Goal: Task Accomplishment & Management: Use online tool/utility

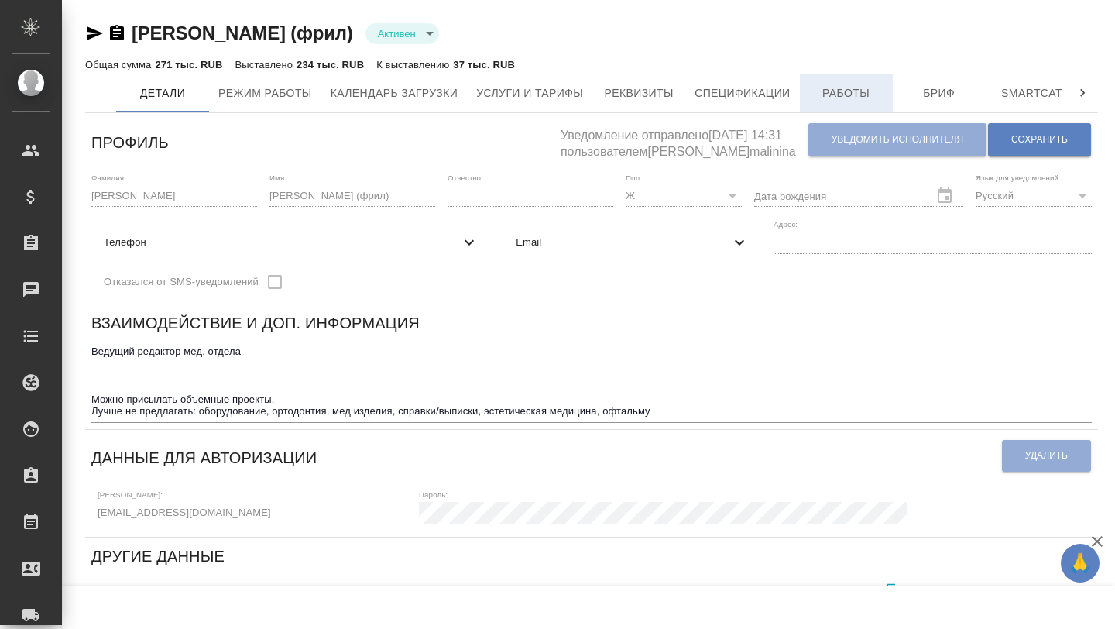
click at [845, 110] on button "Работы" at bounding box center [846, 93] width 93 height 39
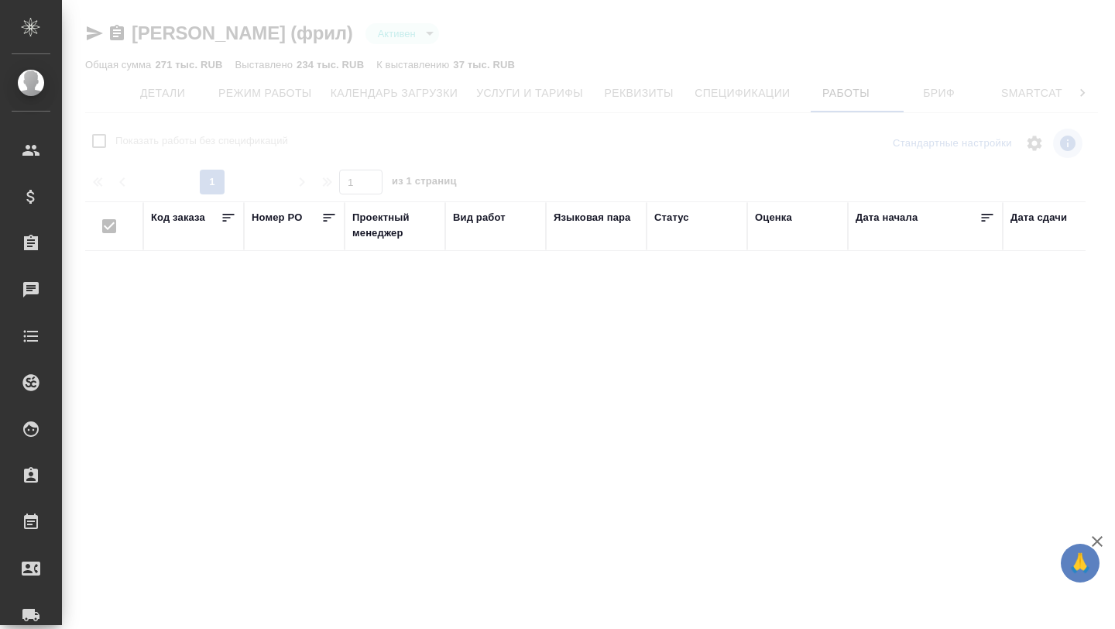
checkbox input "false"
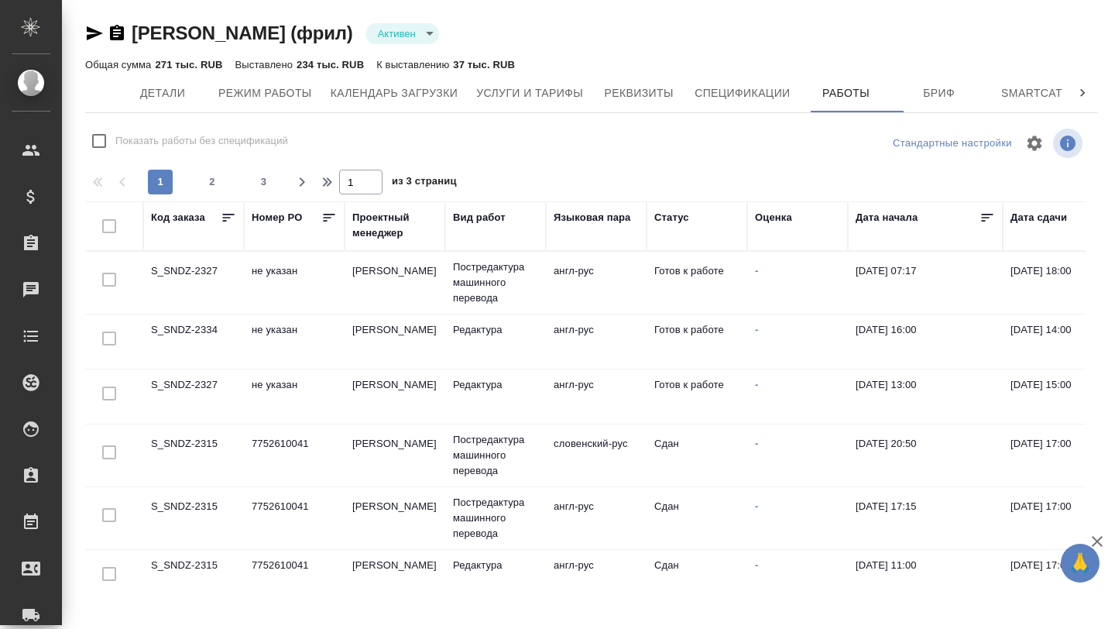
click at [314, 335] on td "не указан" at bounding box center [294, 341] width 101 height 54
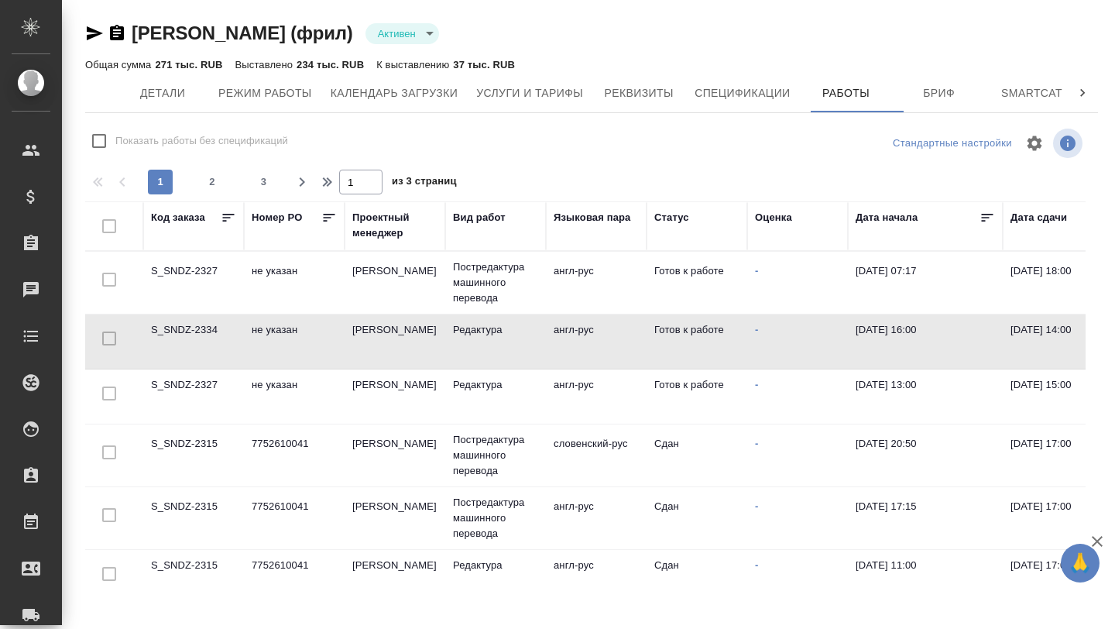
click at [314, 335] on td "не указан" at bounding box center [294, 341] width 101 height 54
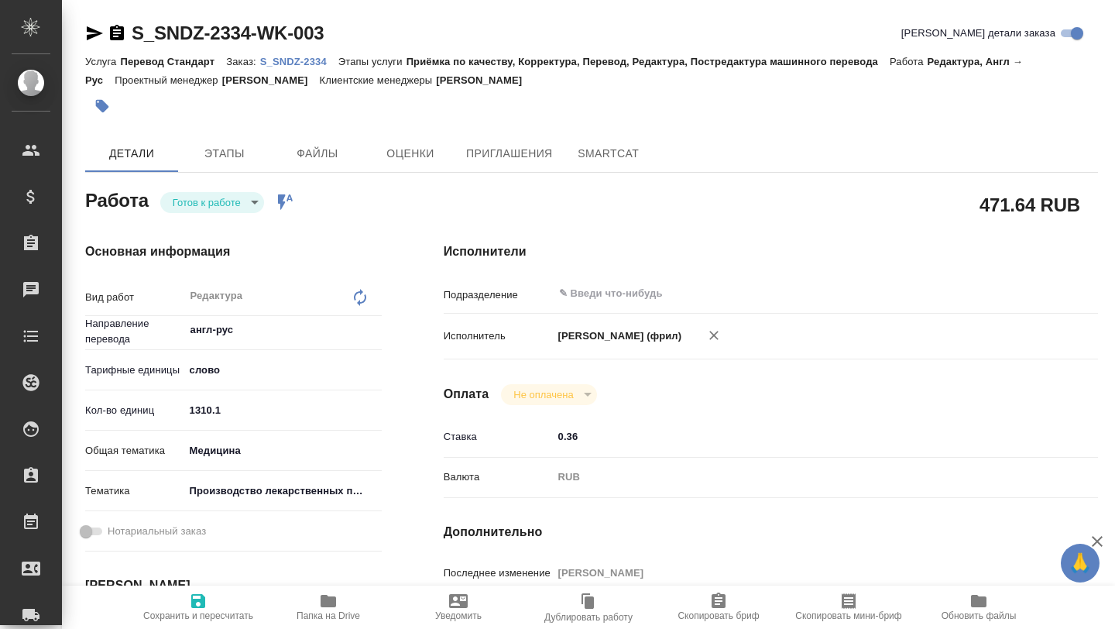
type textarea "x"
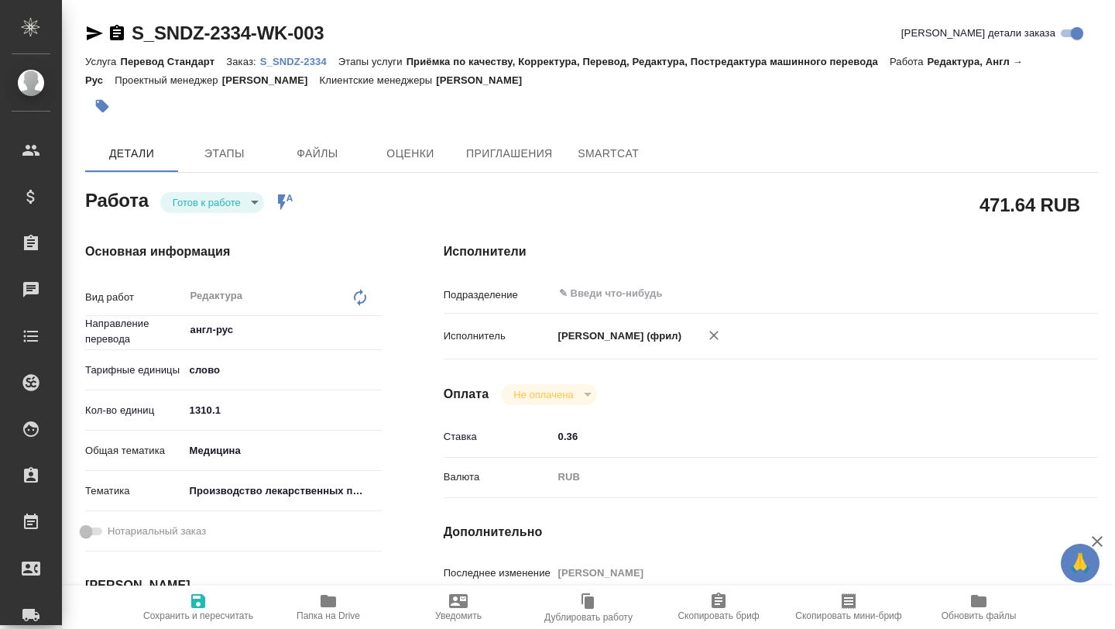
type textarea "x"
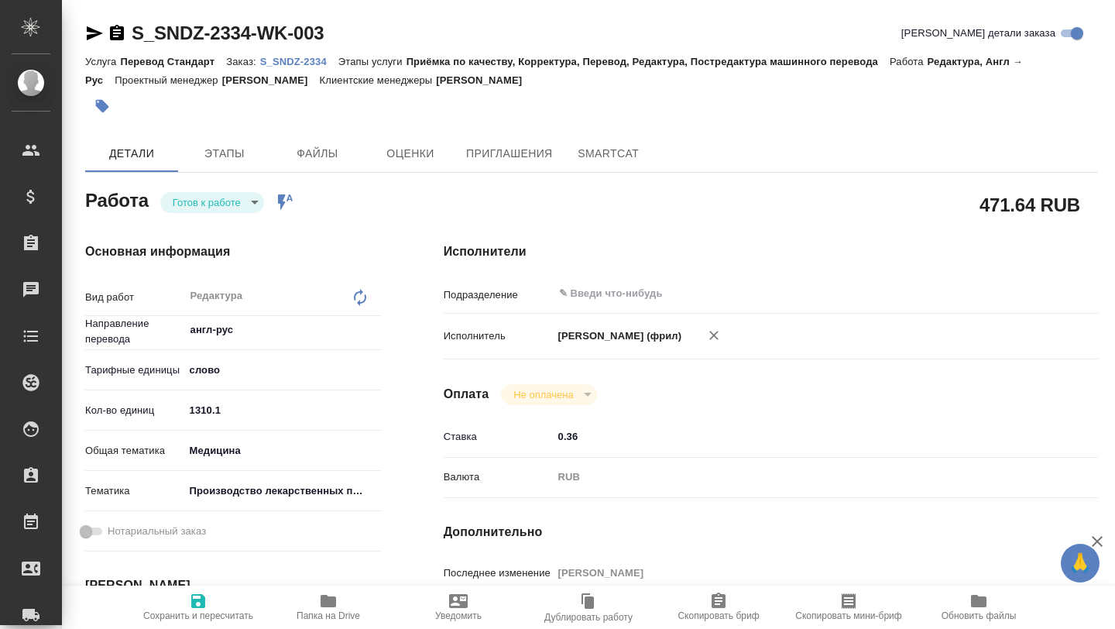
type textarea "x"
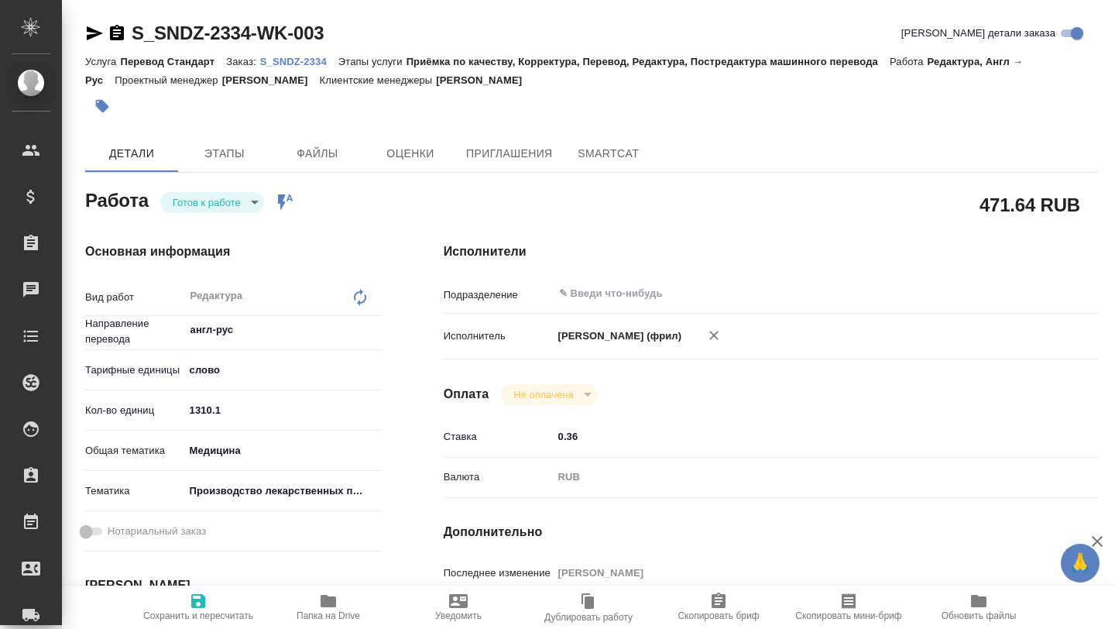
type textarea "x"
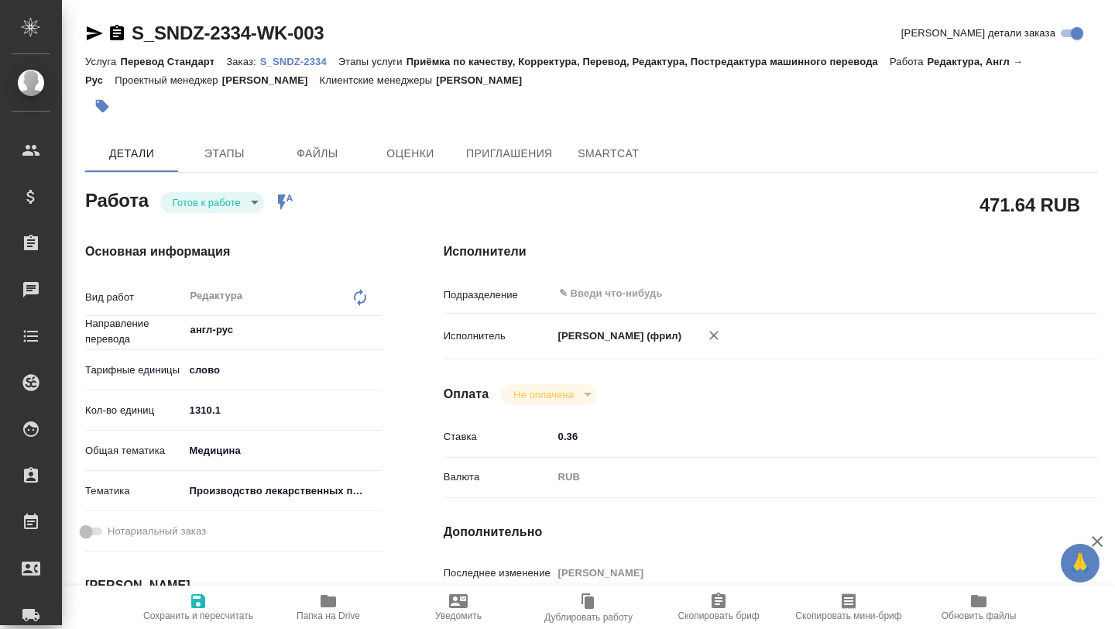
type textarea "x"
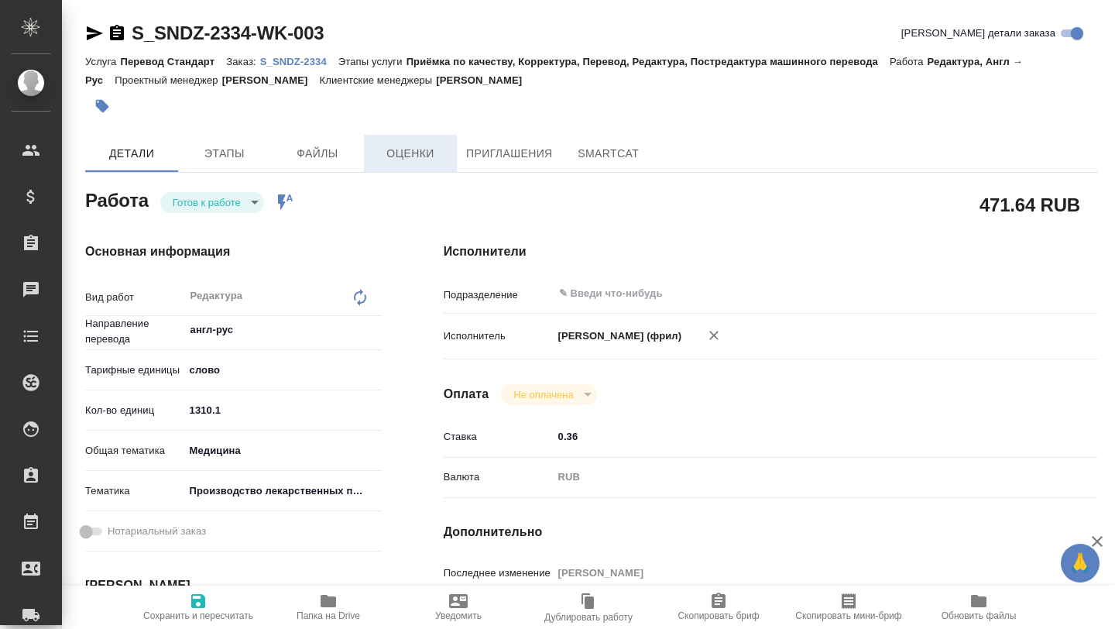
type textarea "x"
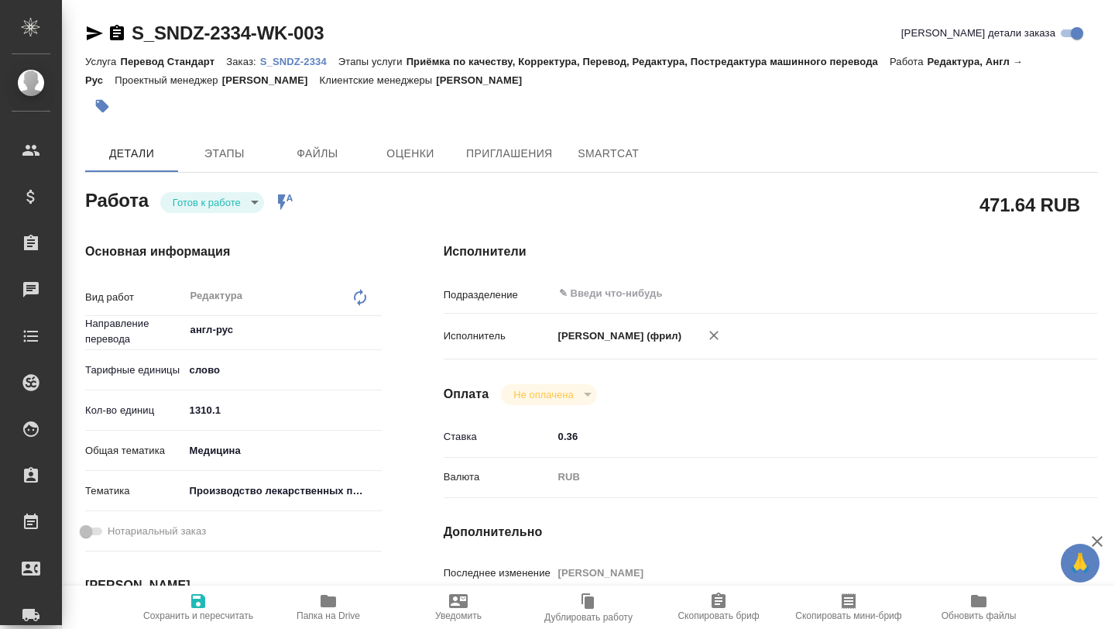
type textarea "x"
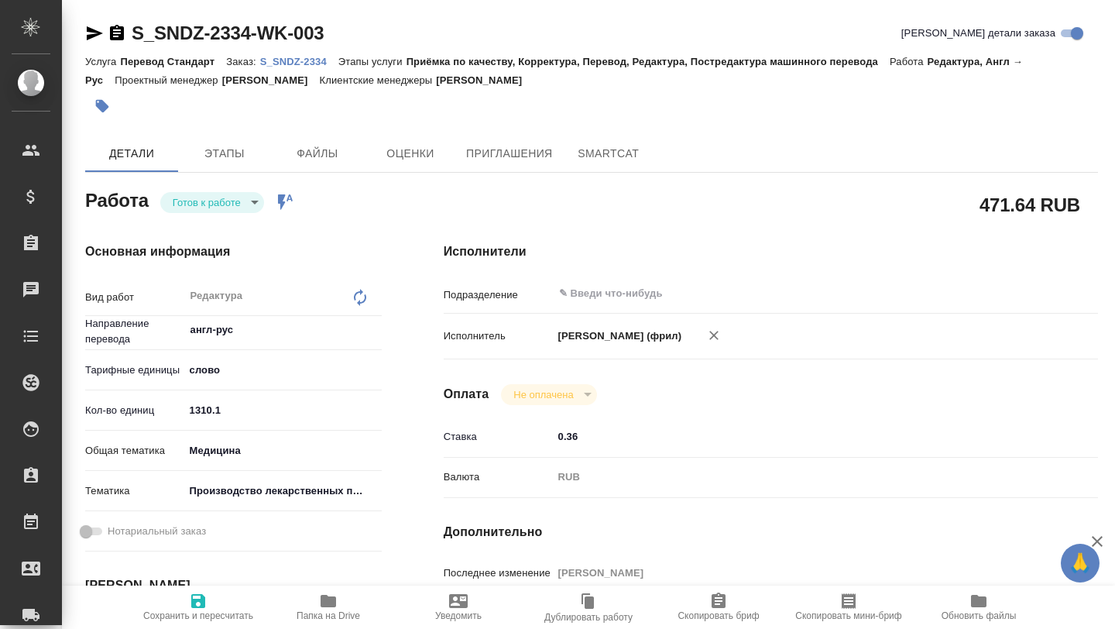
click at [297, 58] on p "S_SNDZ-2334" at bounding box center [299, 62] width 78 height 12
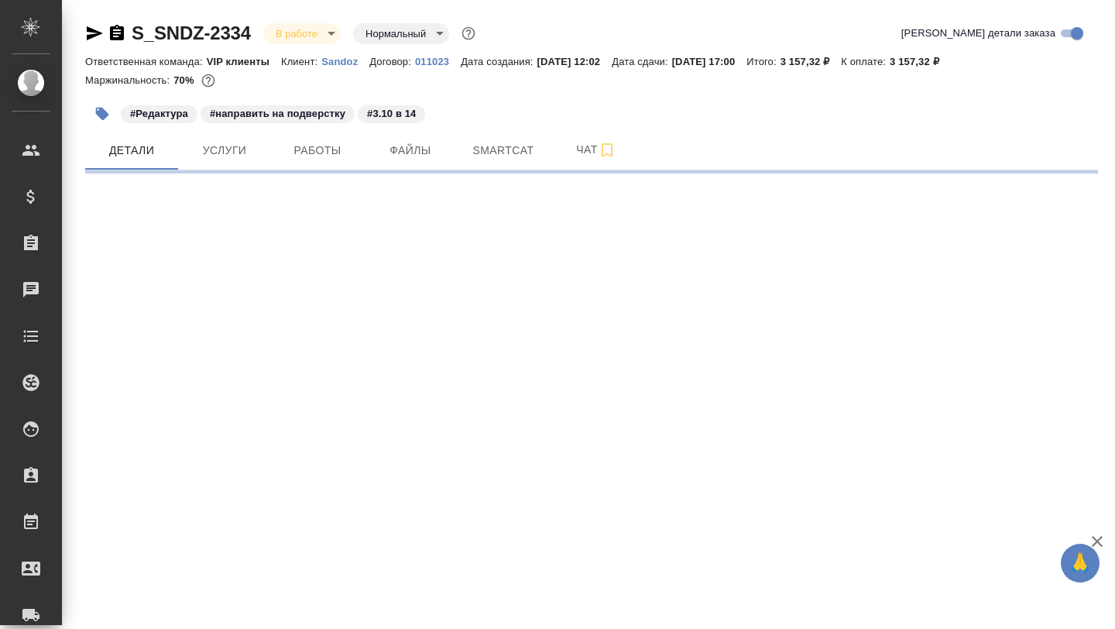
select select "RU"
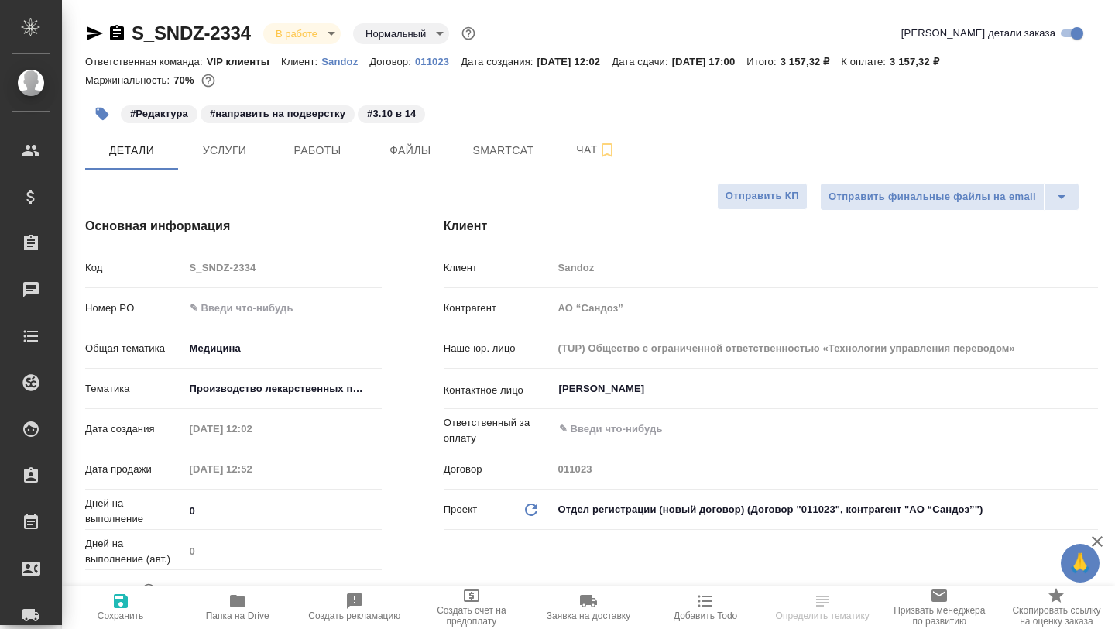
type textarea "x"
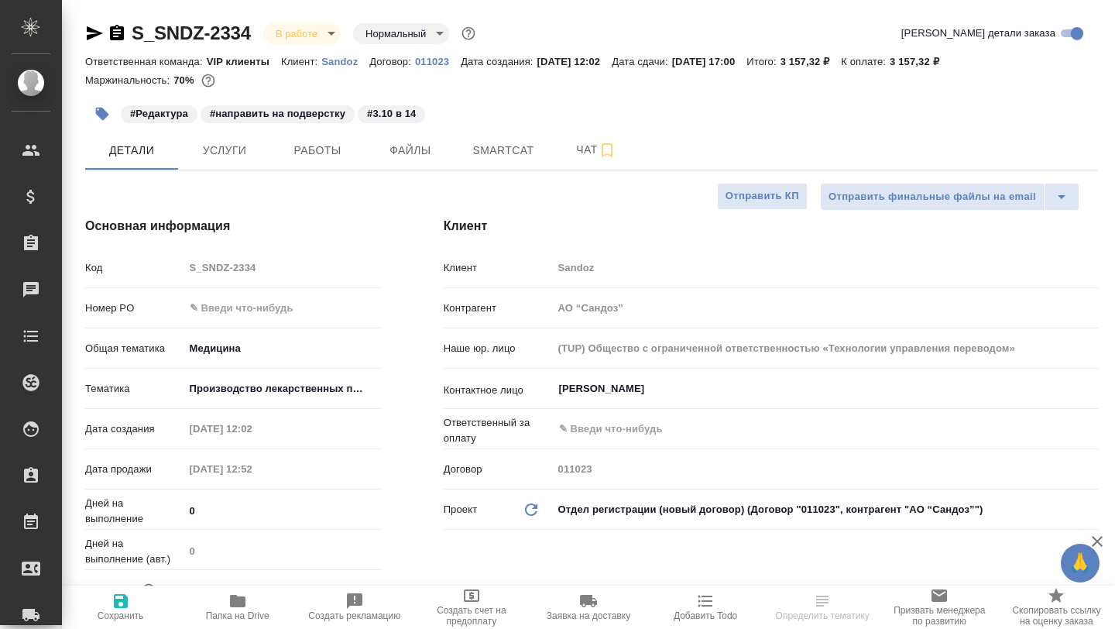
type textarea "x"
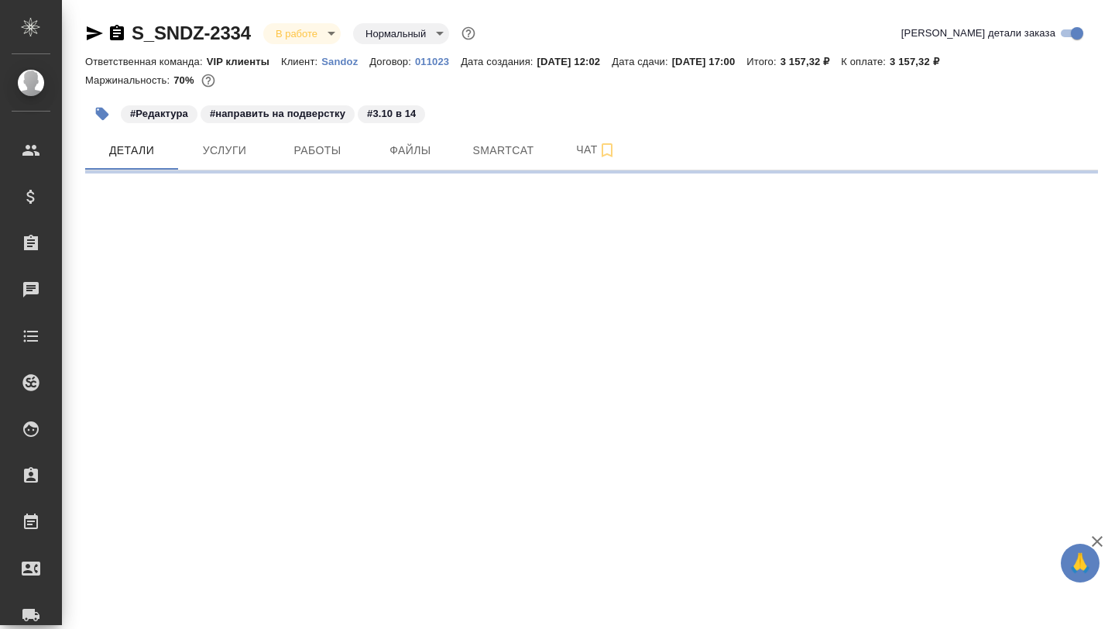
select select "RU"
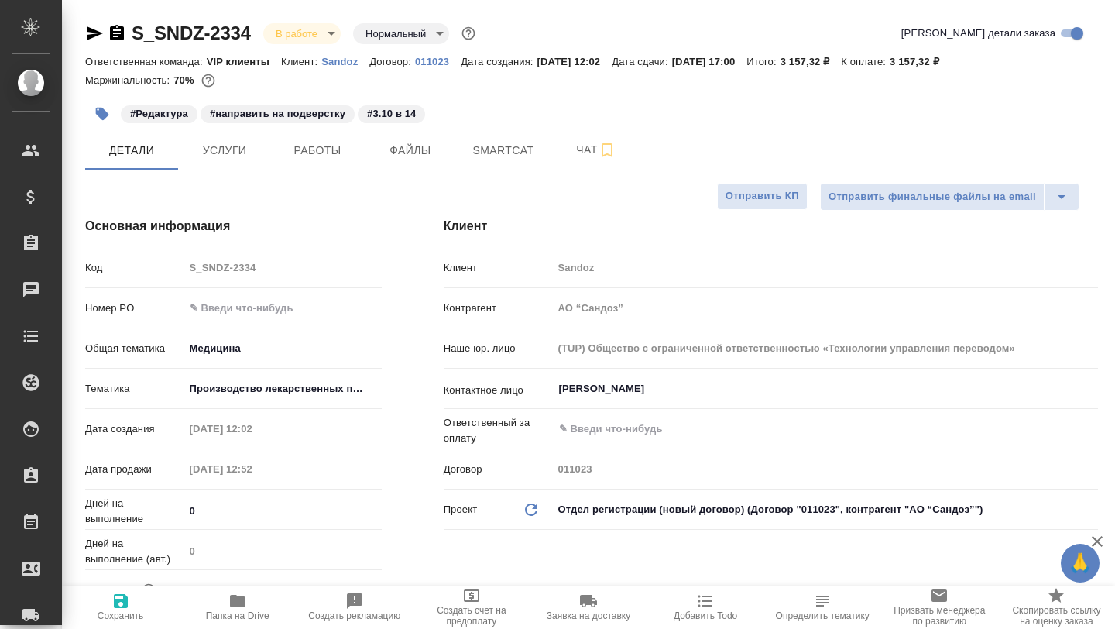
type textarea "x"
click at [231, 593] on icon "button" at bounding box center [237, 601] width 19 height 19
type textarea "x"
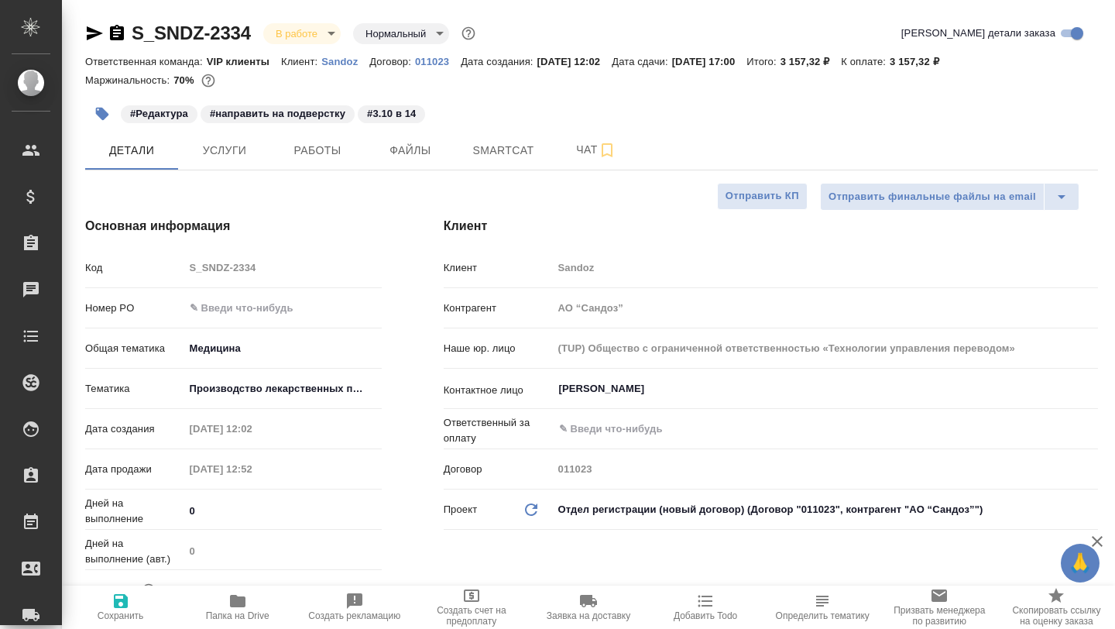
type textarea "x"
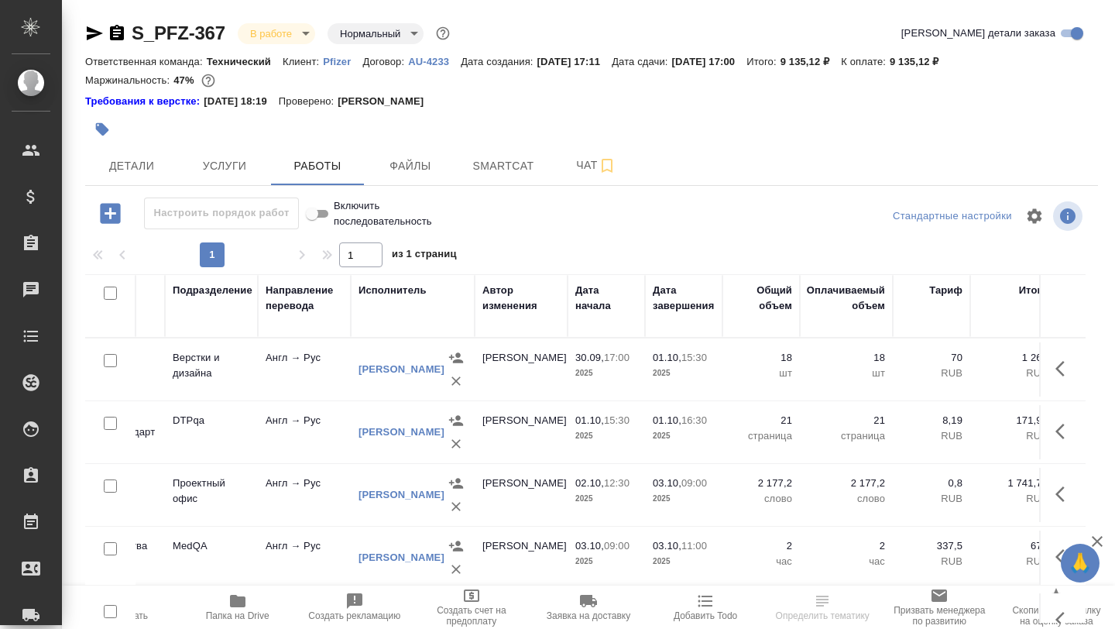
scroll to position [0, 394]
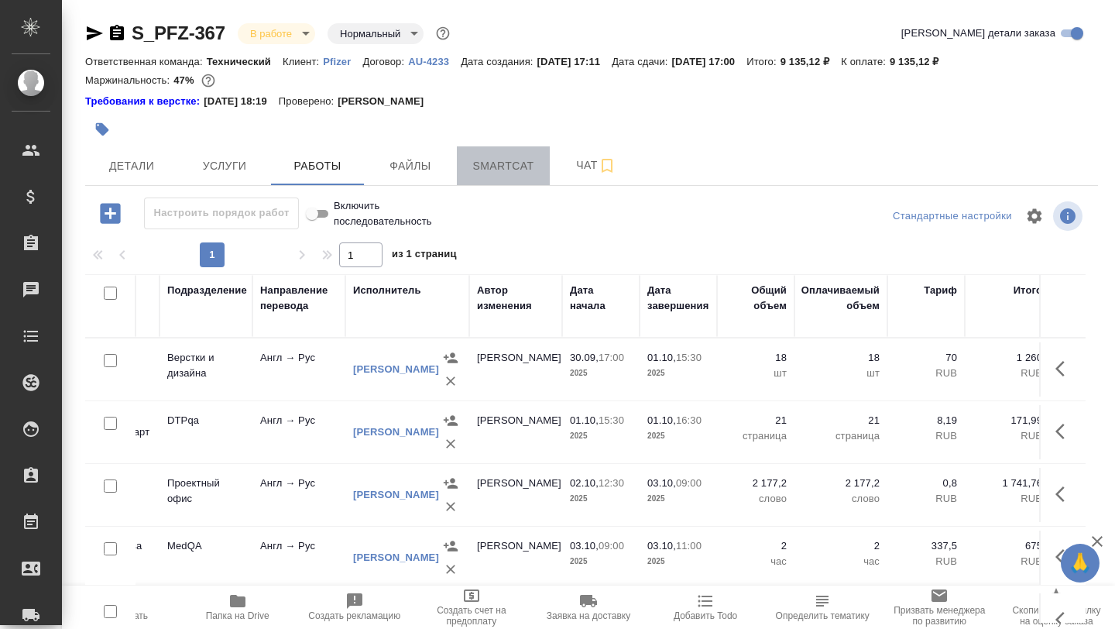
click at [479, 162] on span "Smartcat" at bounding box center [503, 165] width 74 height 19
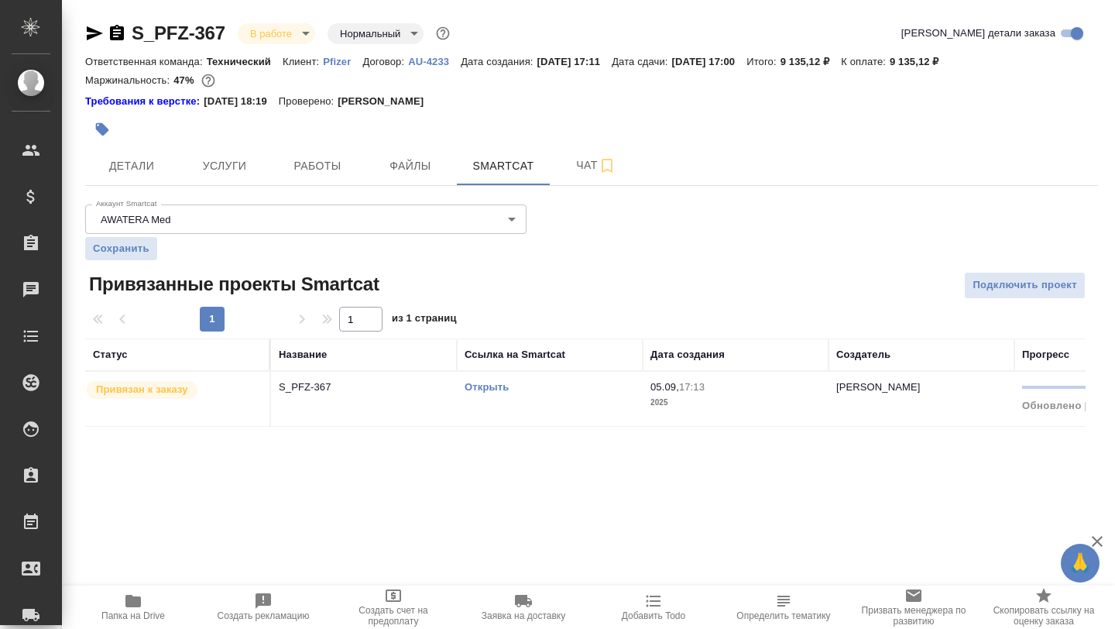
click at [482, 385] on link "Открыть" at bounding box center [487, 387] width 44 height 12
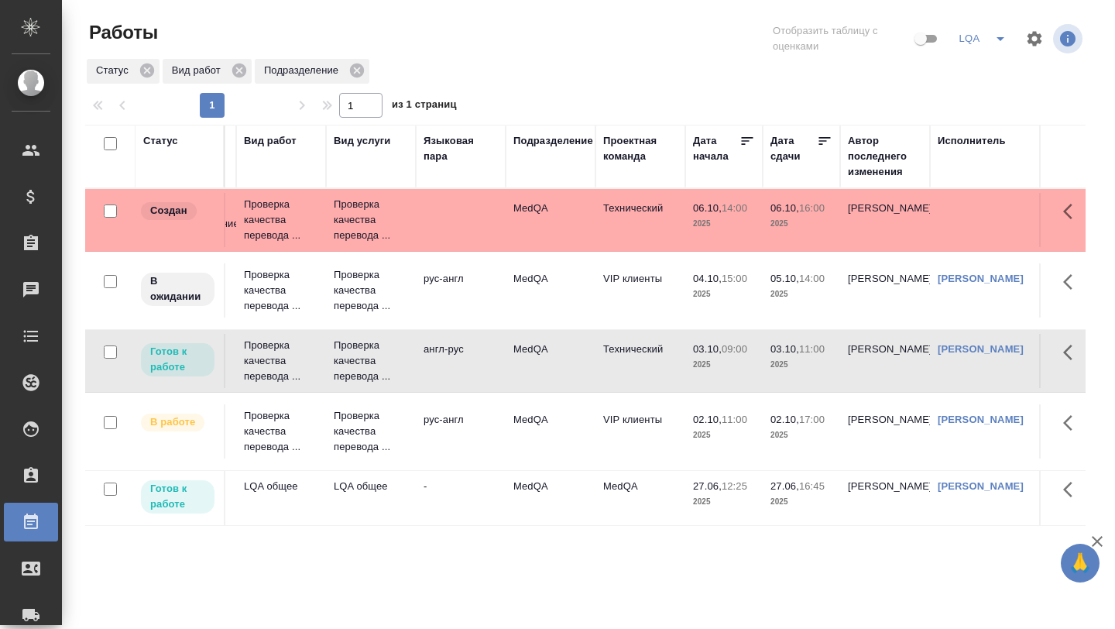
scroll to position [0, 173]
